Goal: Task Accomplishment & Management: Manage account settings

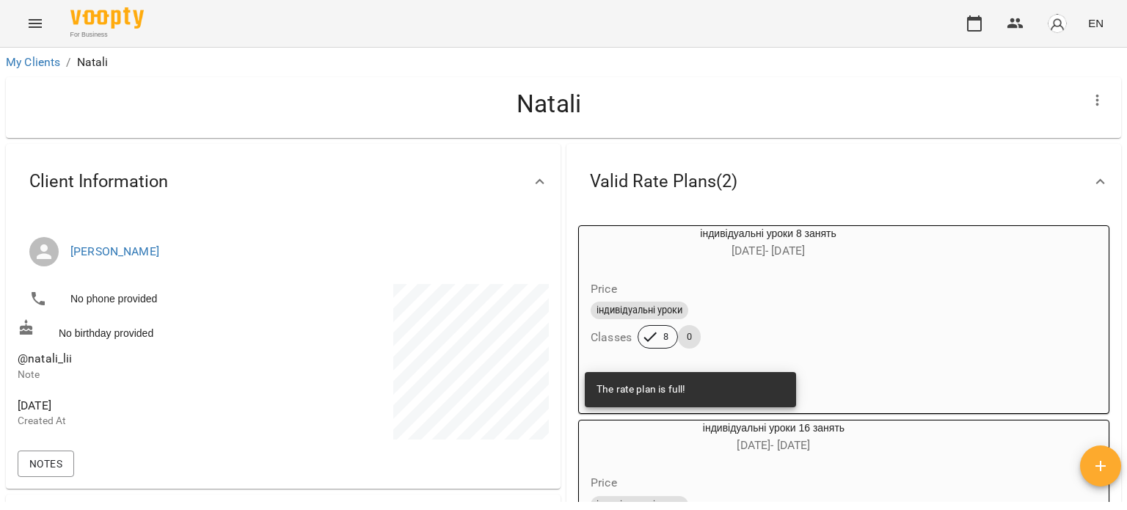
click at [1098, 29] on span "EN" at bounding box center [1095, 22] width 15 height 15
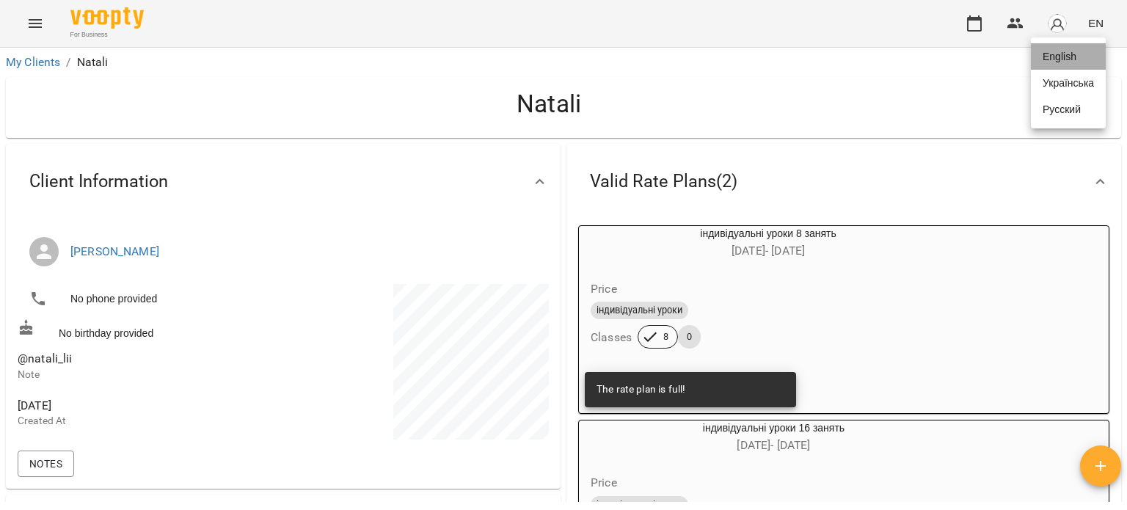
click at [1049, 58] on div "English" at bounding box center [1068, 56] width 75 height 26
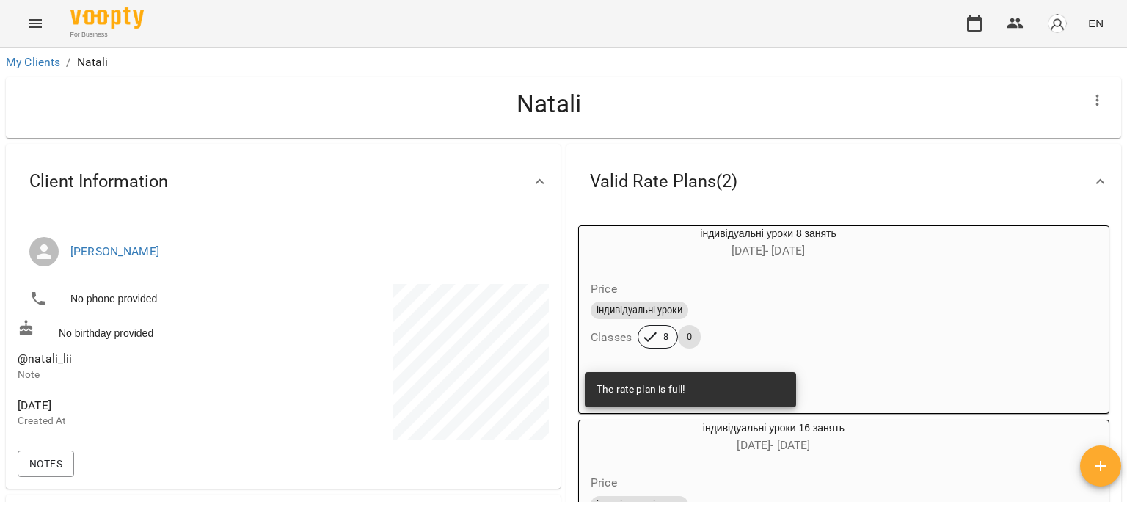
click at [1054, 18] on img "button" at bounding box center [1057, 23] width 21 height 21
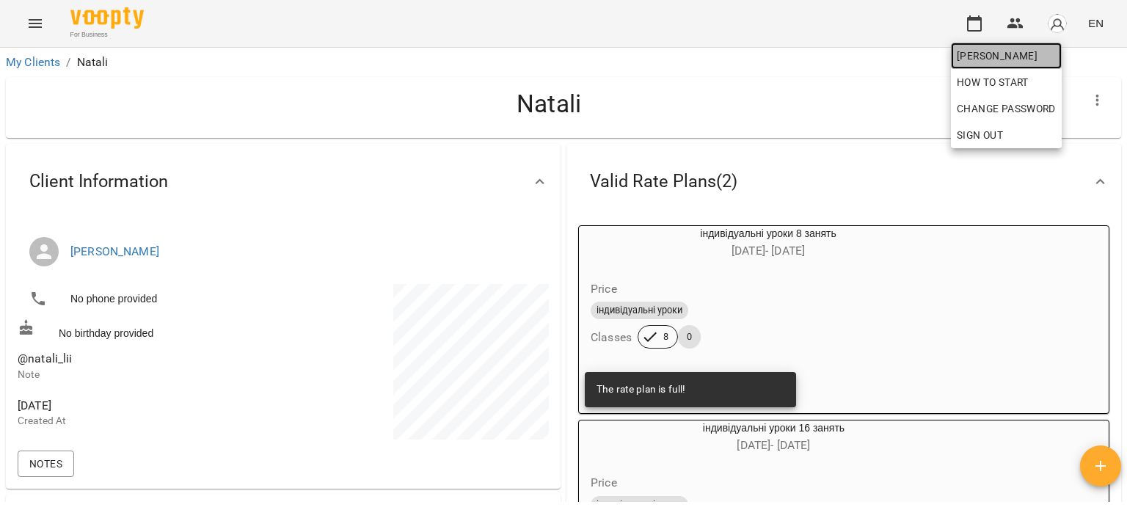
click at [962, 61] on span "[PERSON_NAME]" at bounding box center [1006, 56] width 99 height 18
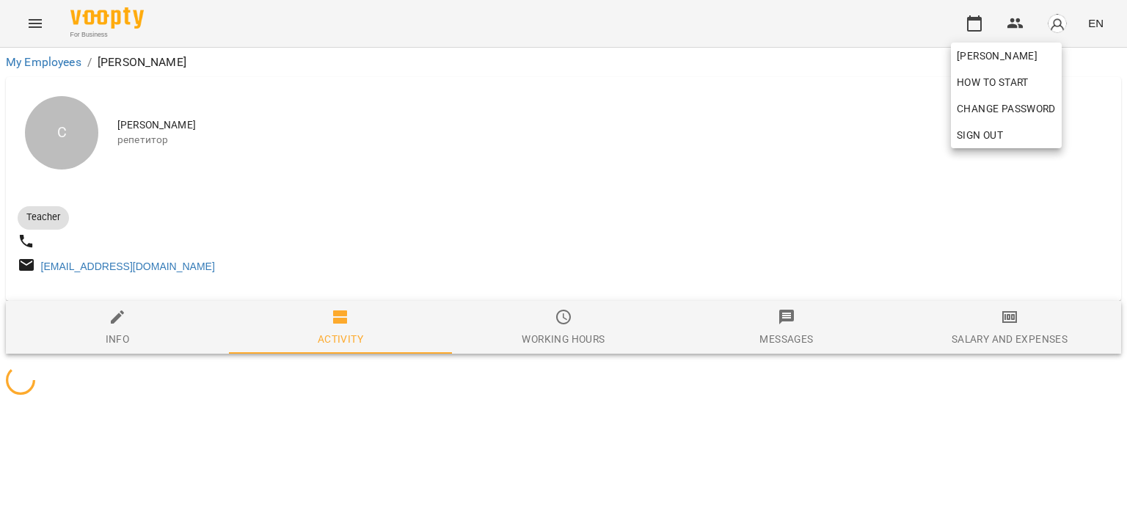
click at [516, 196] on div at bounding box center [563, 255] width 1127 height 510
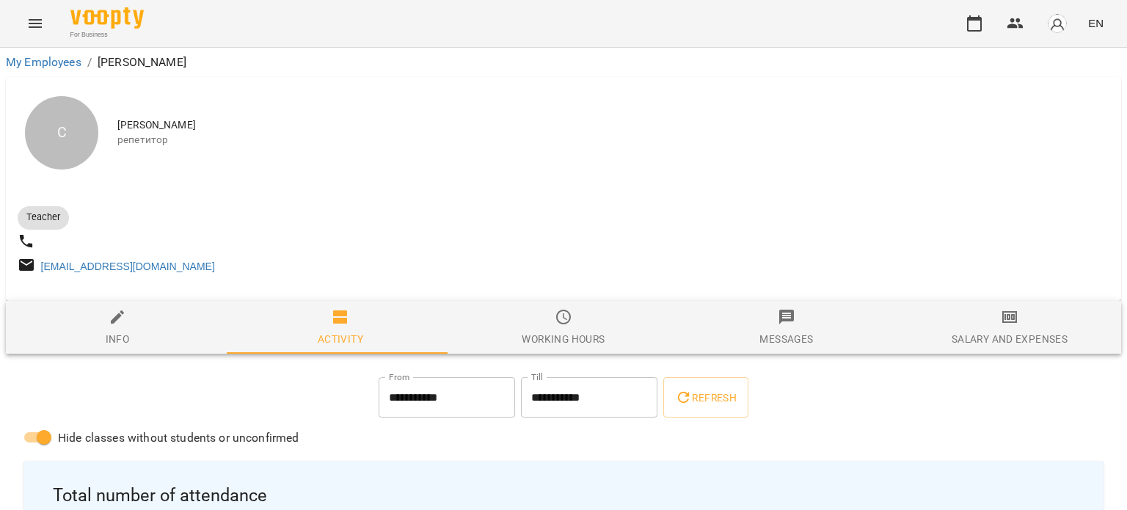
click at [45, 28] on button "Menu" at bounding box center [35, 23] width 35 height 35
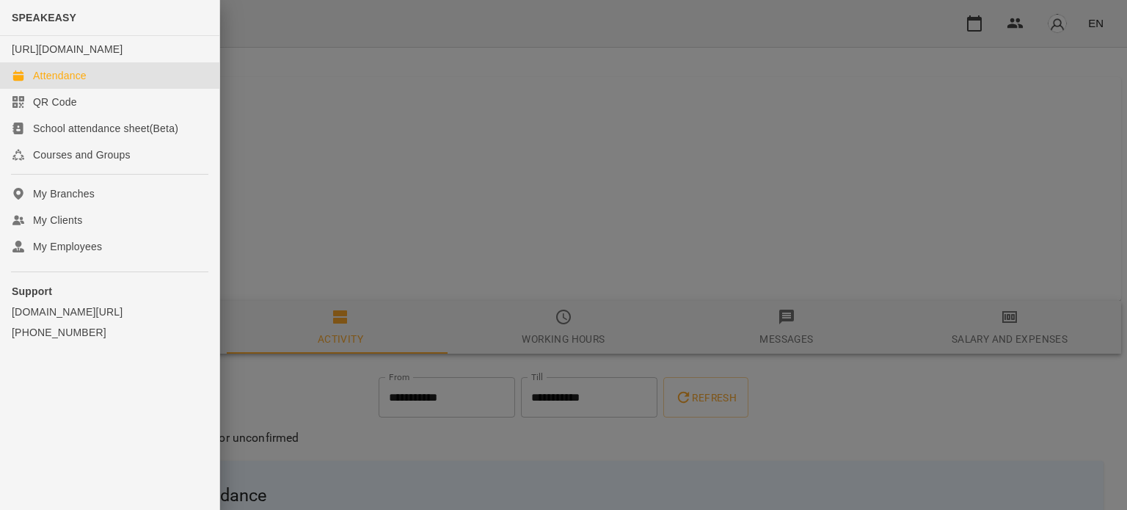
click at [79, 83] on div "Attendance" at bounding box center [60, 75] width 54 height 15
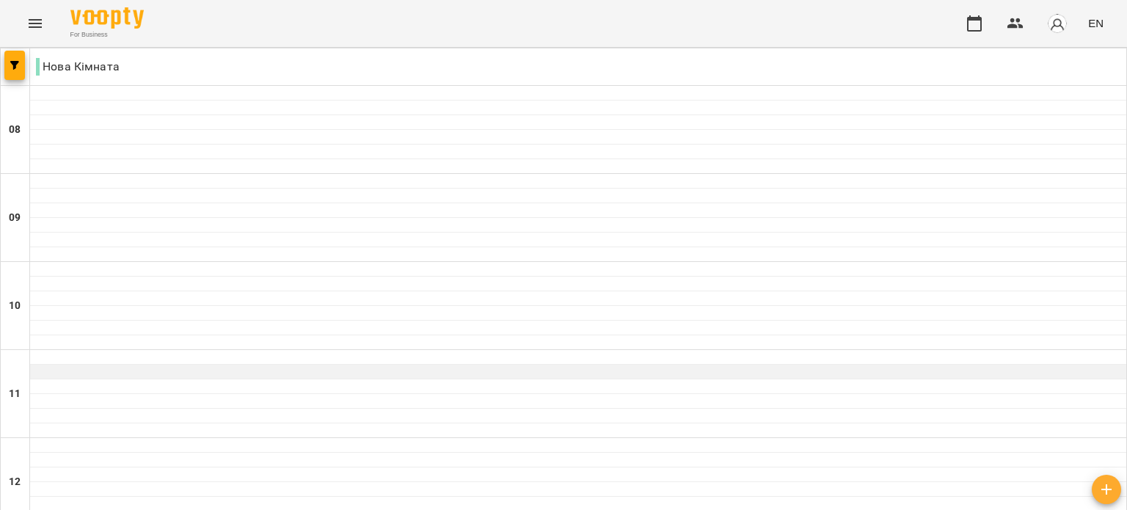
scroll to position [73, 0]
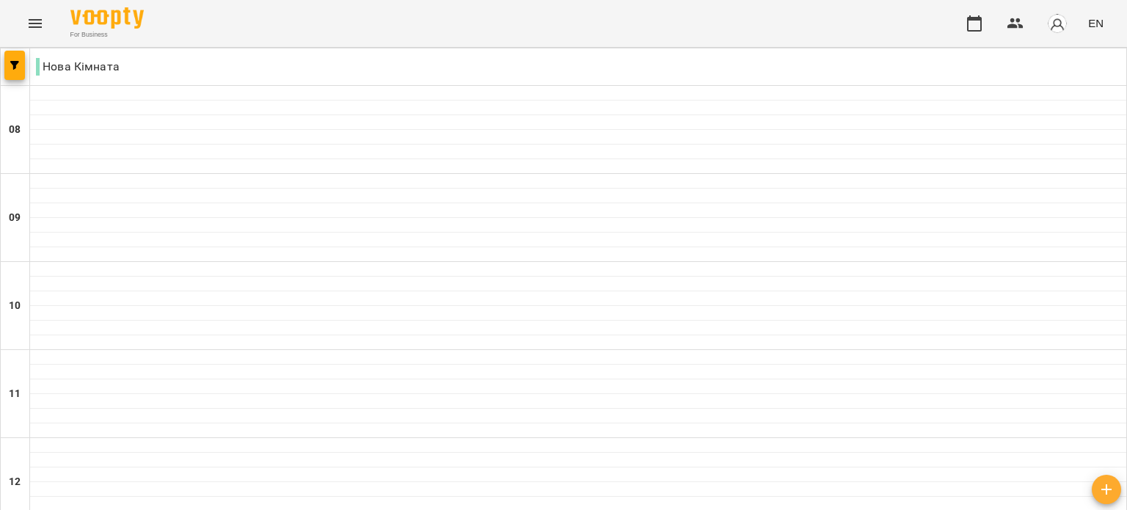
click at [239, 360] on div at bounding box center [578, 357] width 1096 height 15
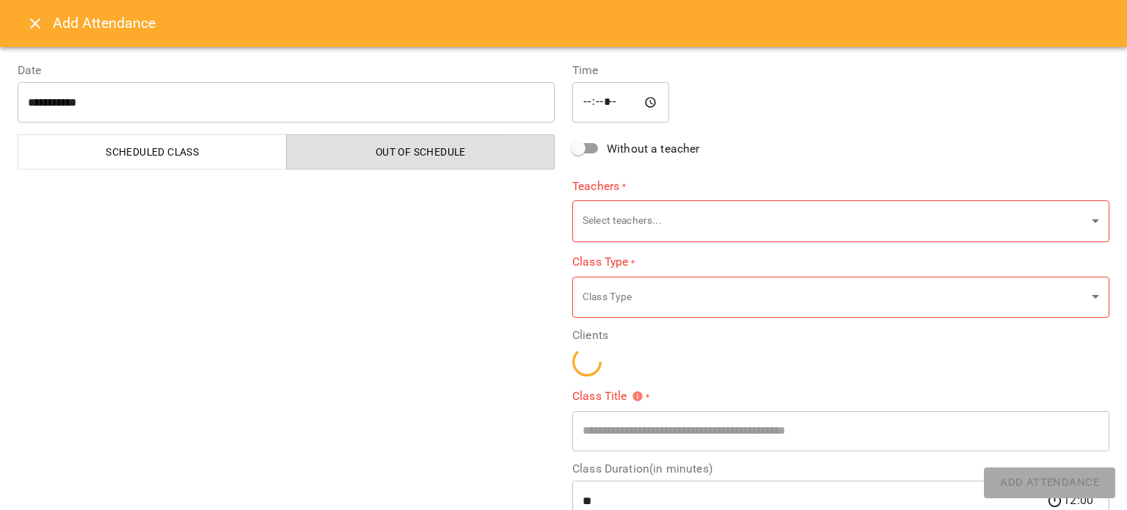
type input "**********"
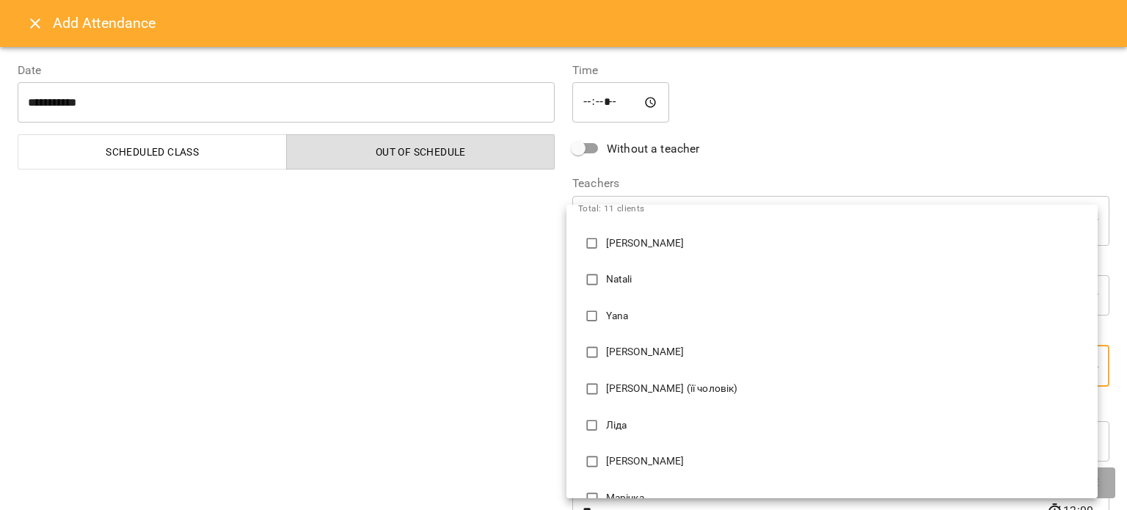
click at [657, 305] on li "Yana" at bounding box center [831, 316] width 531 height 37
type input "**********"
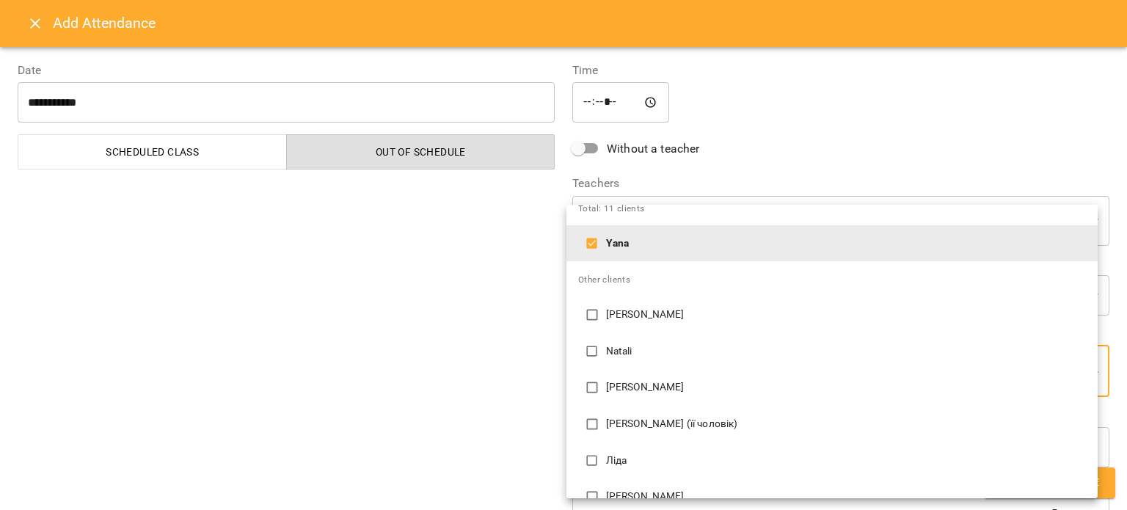
click at [464, 323] on div at bounding box center [563, 255] width 1127 height 510
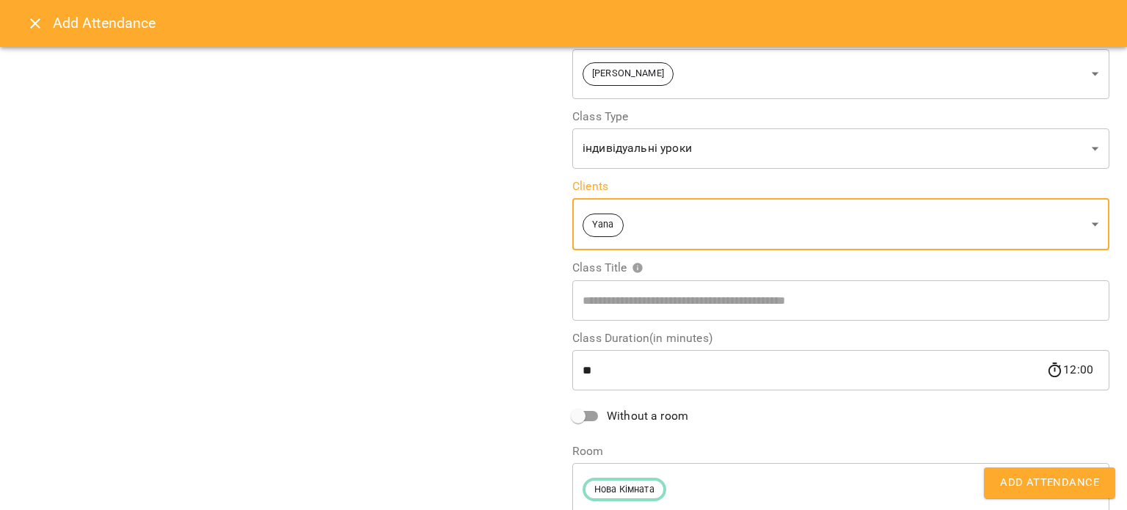
scroll to position [109, 0]
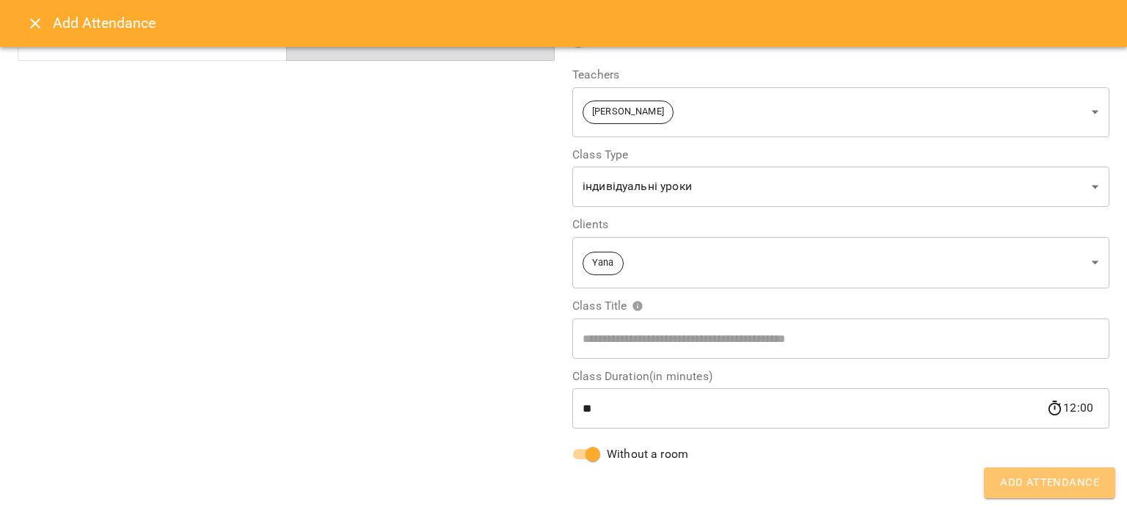
click at [1071, 485] on span "Add Attendance" at bounding box center [1049, 482] width 99 height 19
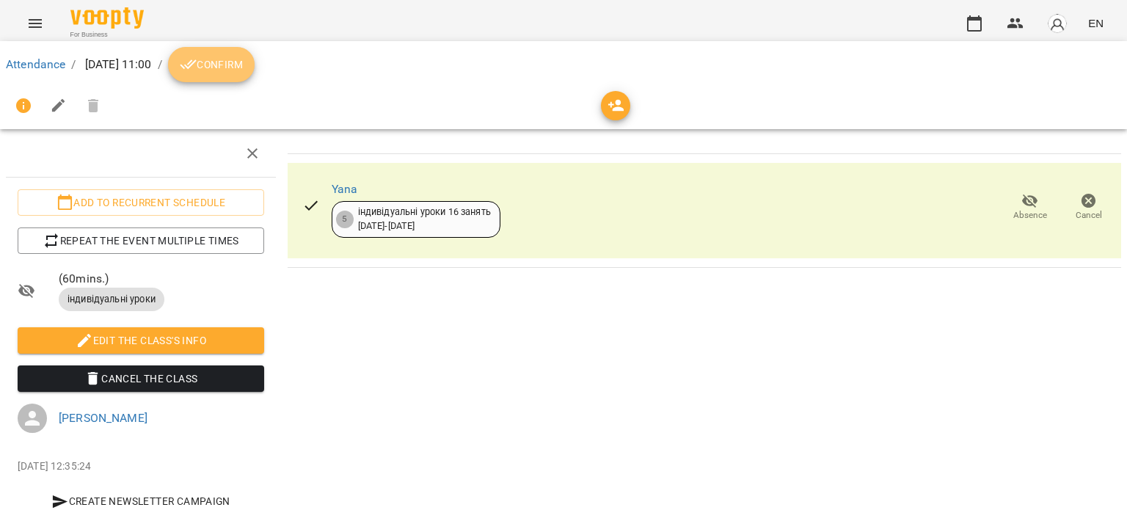
click at [255, 49] on button "Confirm" at bounding box center [211, 64] width 87 height 35
